Goal: Information Seeking & Learning: Check status

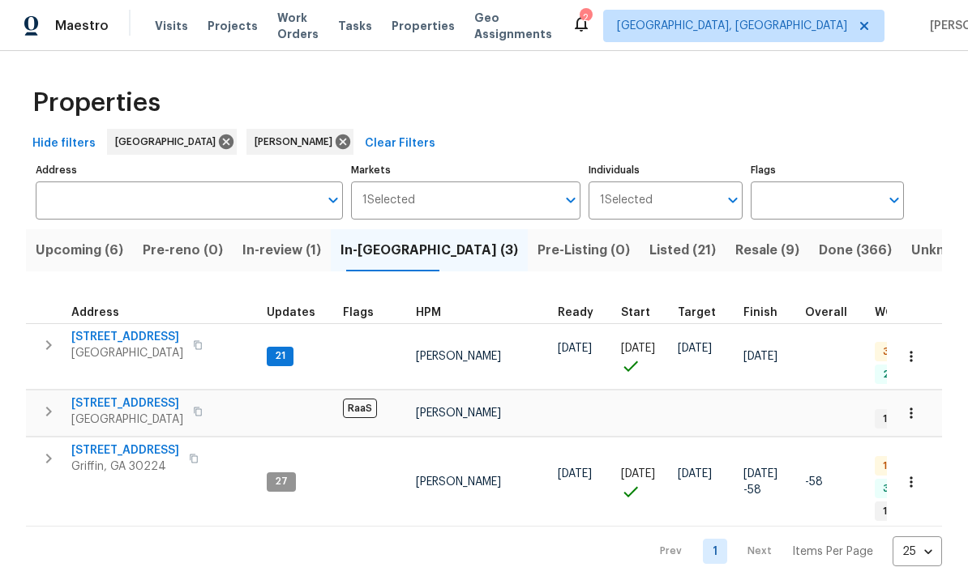
click at [124, 443] on span "[STREET_ADDRESS]" at bounding box center [125, 451] width 108 height 16
click at [138, 338] on span "[STREET_ADDRESS]" at bounding box center [127, 337] width 112 height 16
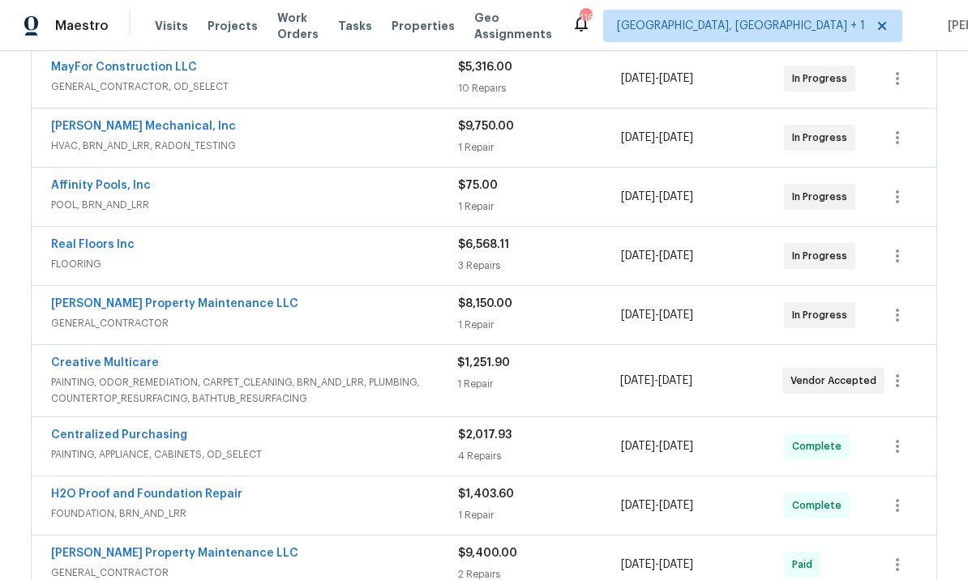
scroll to position [373, 0]
click at [118, 360] on link "Creative Multicare" at bounding box center [105, 362] width 108 height 11
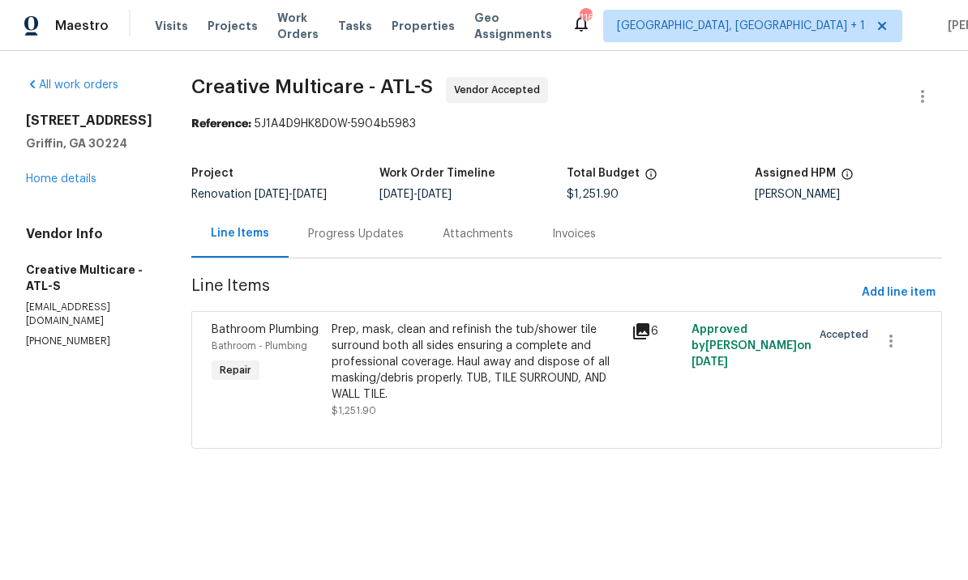
click at [404, 242] on div "Progress Updates" at bounding box center [356, 234] width 96 height 16
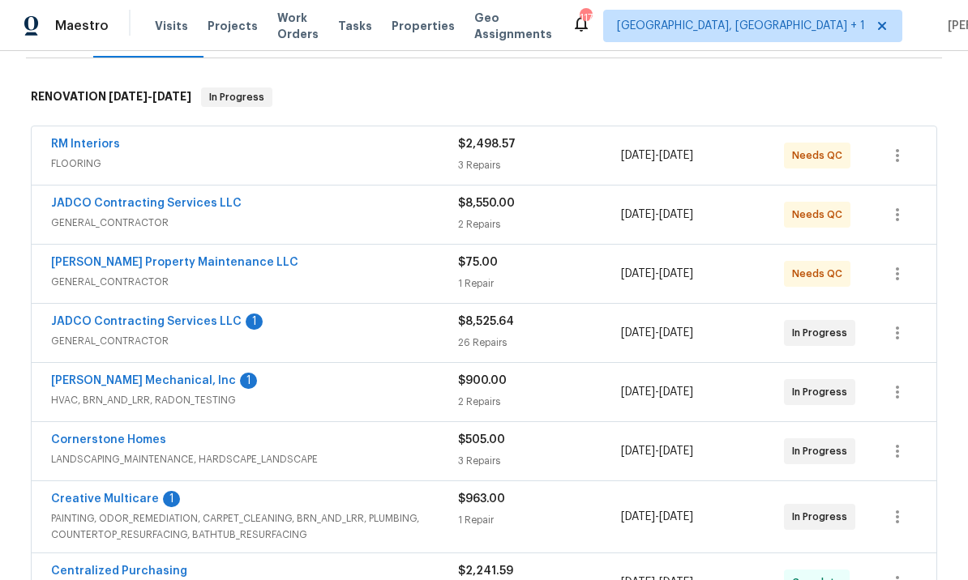
scroll to position [235, 0]
click at [130, 440] on link "Cornerstone Homes" at bounding box center [108, 440] width 115 height 11
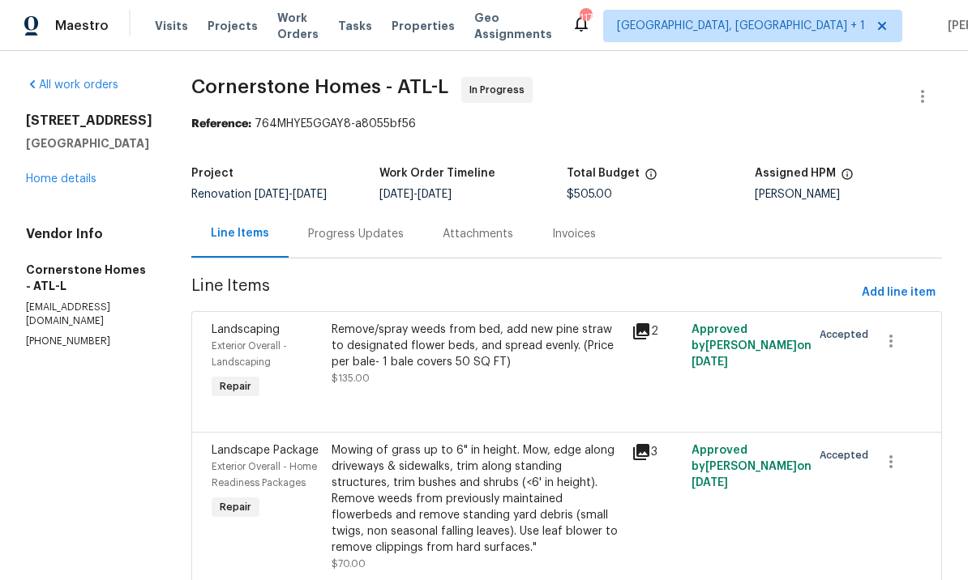
click at [402, 239] on div "Progress Updates" at bounding box center [356, 234] width 96 height 16
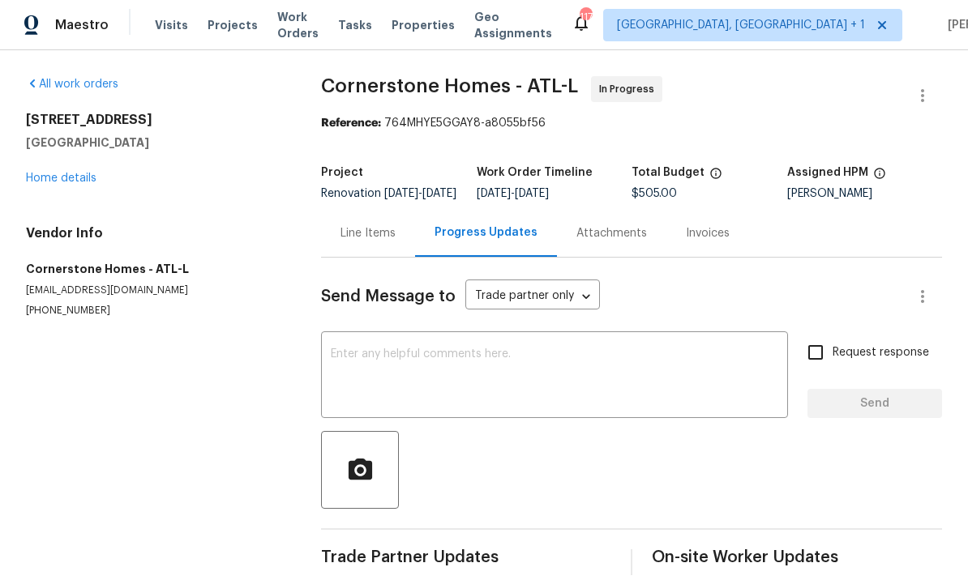
scroll to position [34, 0]
click at [384, 226] on div "Line Items" at bounding box center [367, 234] width 55 height 16
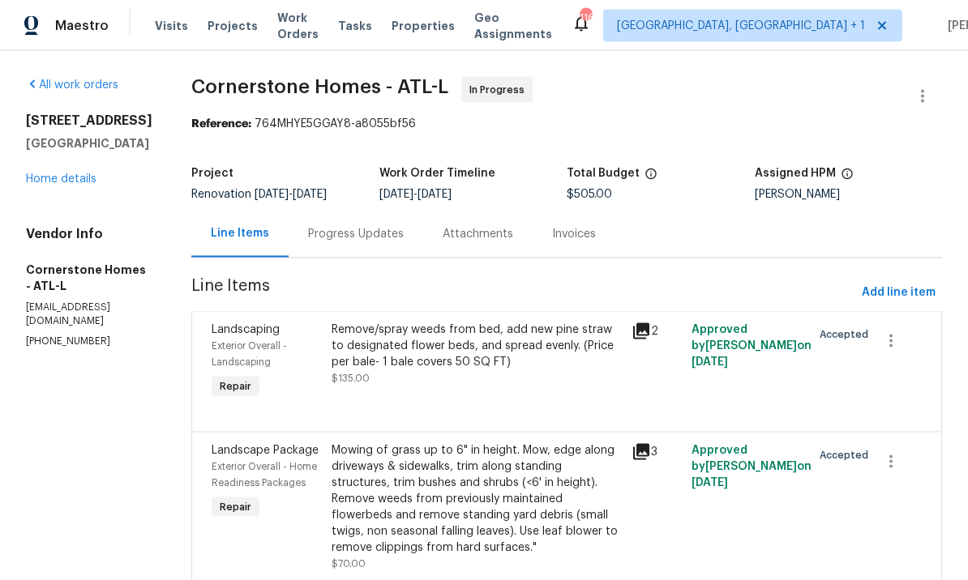
scroll to position [56, 0]
